Goal: Check status: Check status

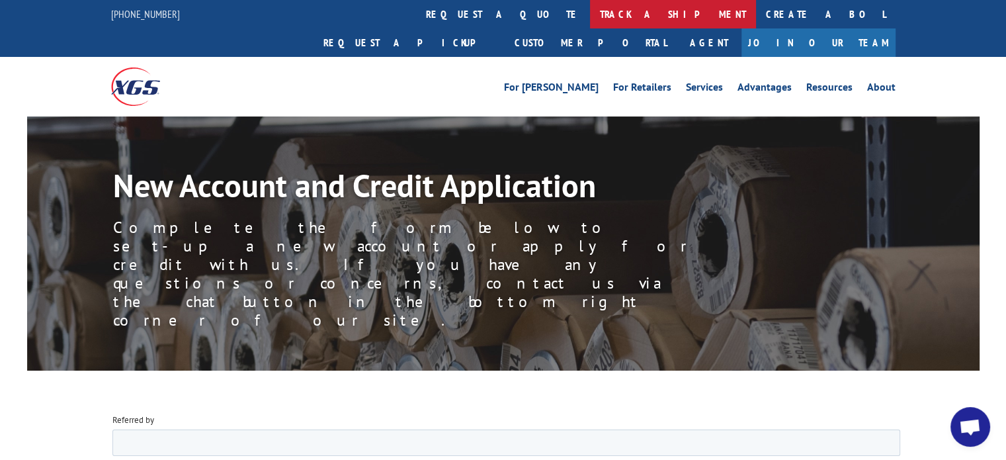
click at [590, 9] on link "track a shipment" at bounding box center [673, 14] width 166 height 28
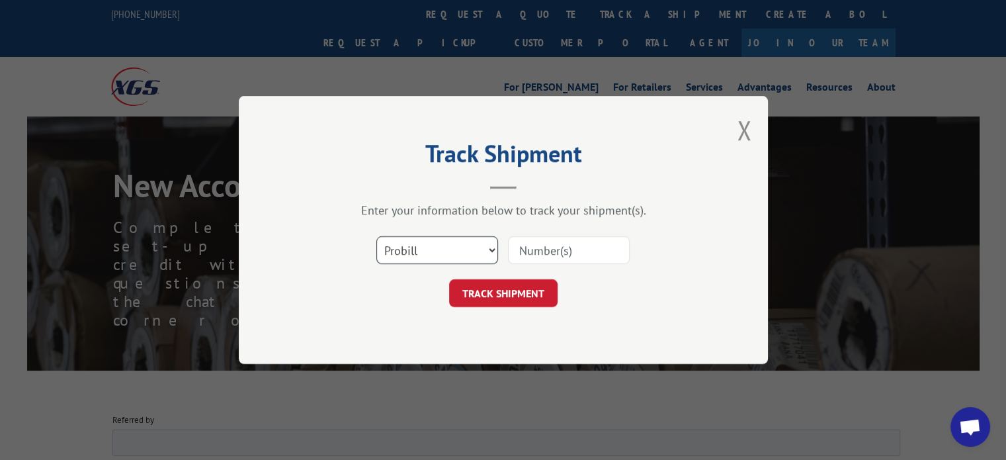
click at [480, 236] on select "Select category... Probill BOL PO" at bounding box center [437, 250] width 122 height 28
select select "bol"
click at [376, 236] on select "Select category... Probill BOL PO" at bounding box center [437, 250] width 122 height 28
click at [487, 239] on select "Select category... Probill BOL PO" at bounding box center [437, 250] width 122 height 28
click at [563, 250] on input at bounding box center [569, 250] width 122 height 28
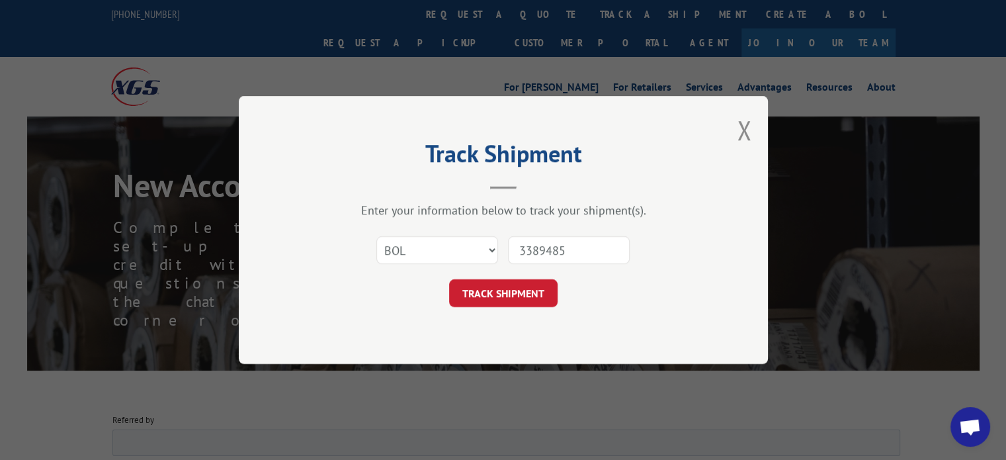
type input "3389485"
click at [486, 244] on select "Select category... Probill BOL PO" at bounding box center [437, 250] width 122 height 28
click at [513, 247] on input "3389485" at bounding box center [569, 250] width 122 height 28
click at [748, 119] on button "Close modal" at bounding box center [744, 129] width 15 height 35
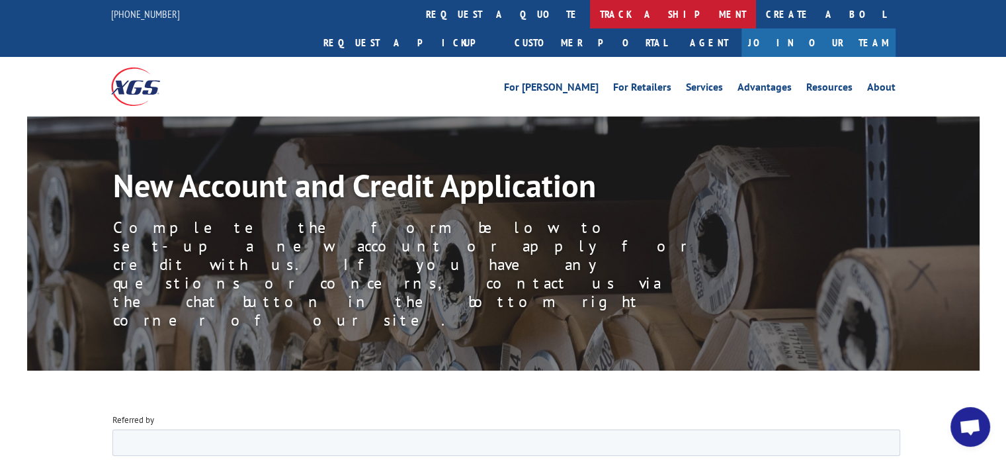
click at [590, 11] on link "track a shipment" at bounding box center [673, 14] width 166 height 28
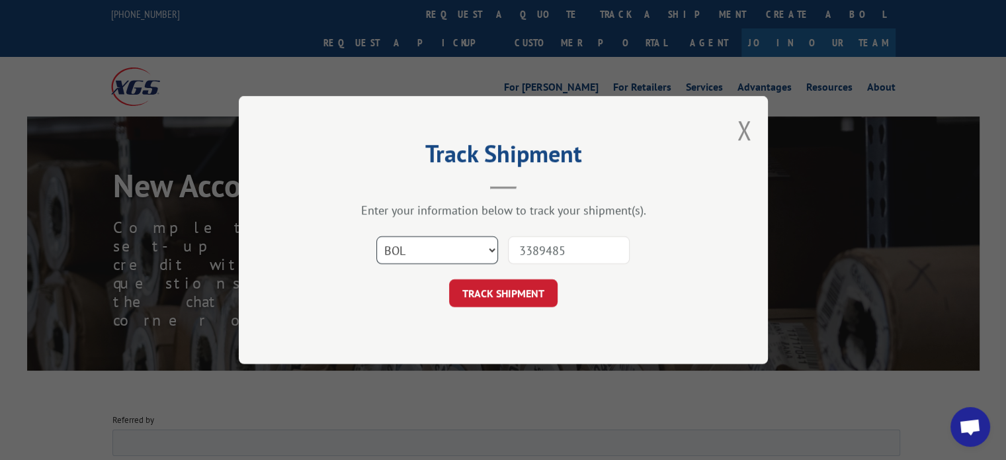
click at [490, 243] on select "Select category... Probill BOL PO" at bounding box center [437, 250] width 122 height 28
click at [574, 248] on input "3389485" at bounding box center [569, 250] width 122 height 28
click at [482, 292] on button "TRACK SHIPMENT" at bounding box center [503, 293] width 108 height 28
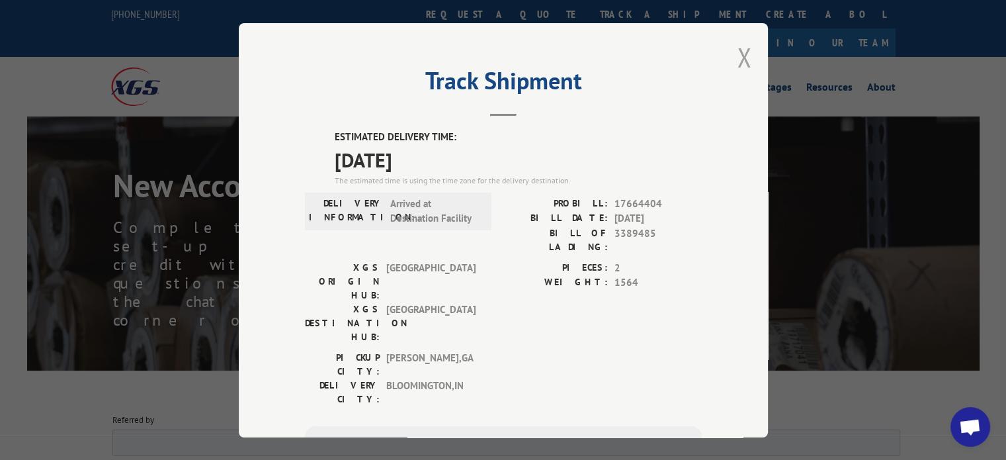
click at [738, 48] on button "Close modal" at bounding box center [744, 57] width 15 height 35
